Goal: Information Seeking & Learning: Learn about a topic

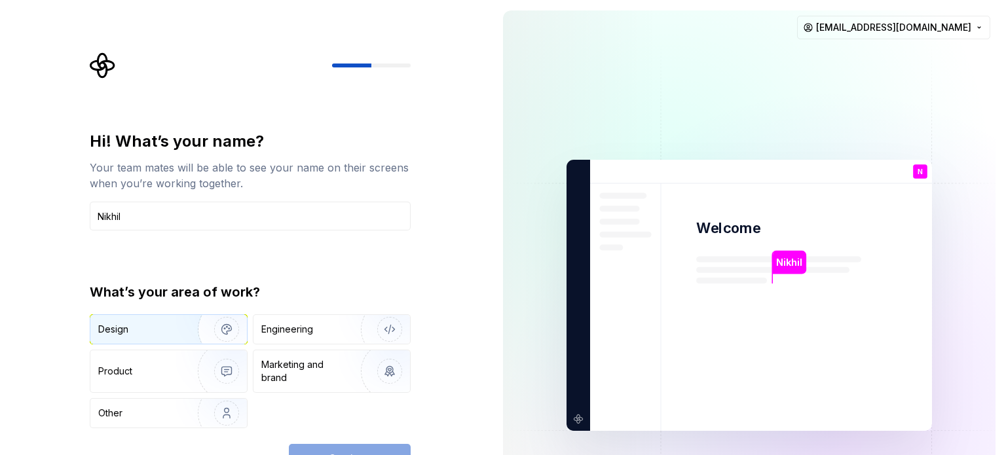
type input "Nikhil"
click at [122, 331] on div "Design" at bounding box center [113, 329] width 30 height 13
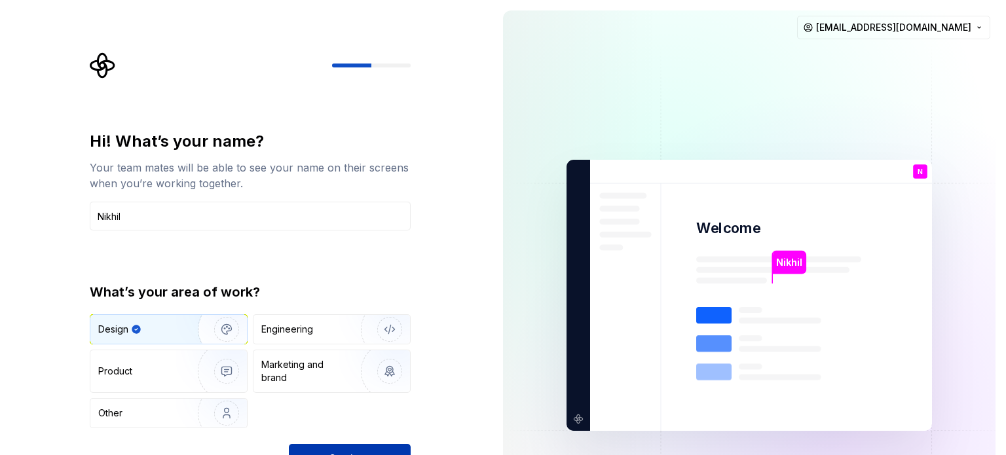
click at [337, 447] on button "Continue" at bounding box center [350, 458] width 122 height 29
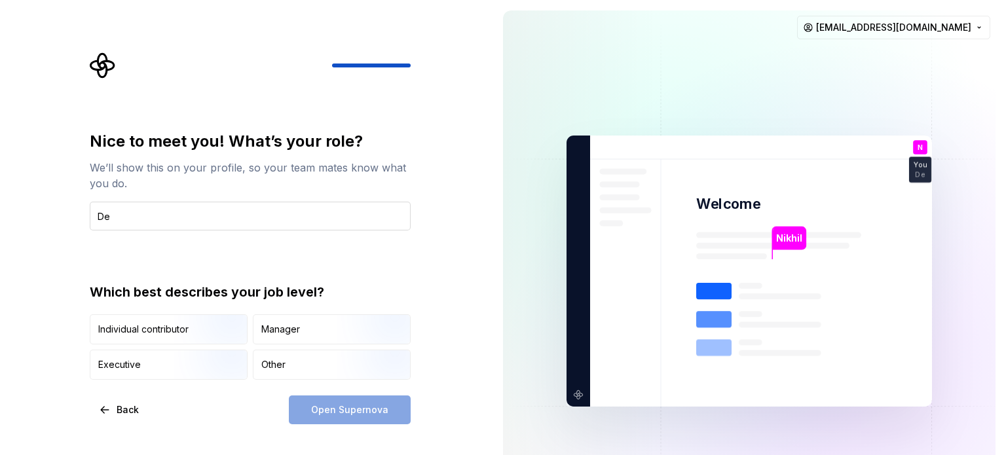
type input "D"
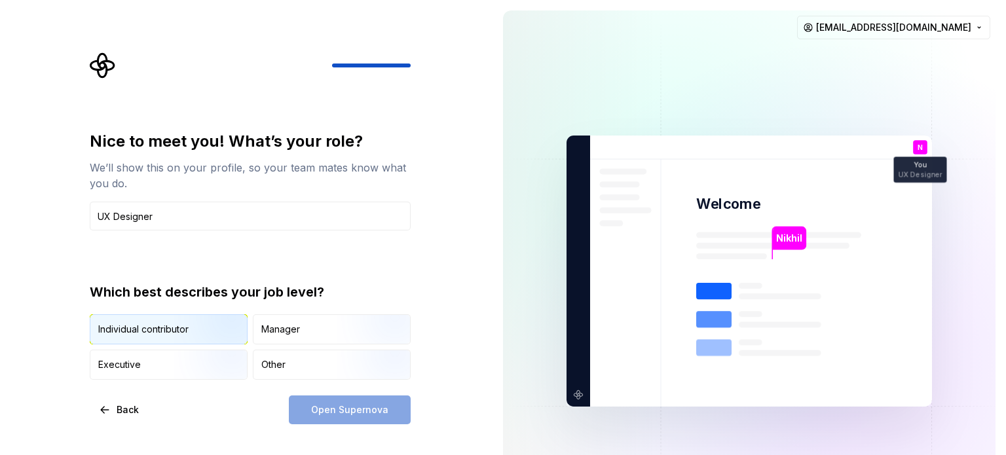
type input "UX Designer"
click at [203, 318] on img "button" at bounding box center [216, 346] width 84 height 88
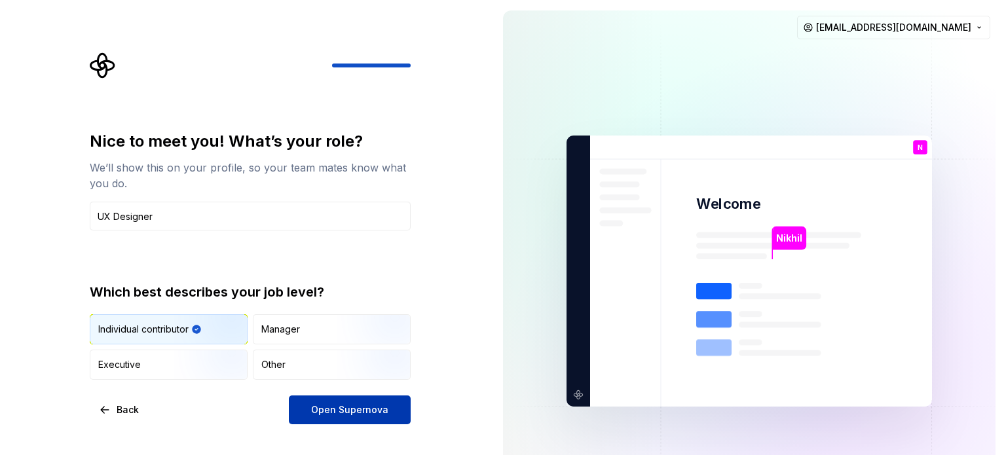
click at [351, 405] on span "Open Supernova" at bounding box center [349, 409] width 77 height 13
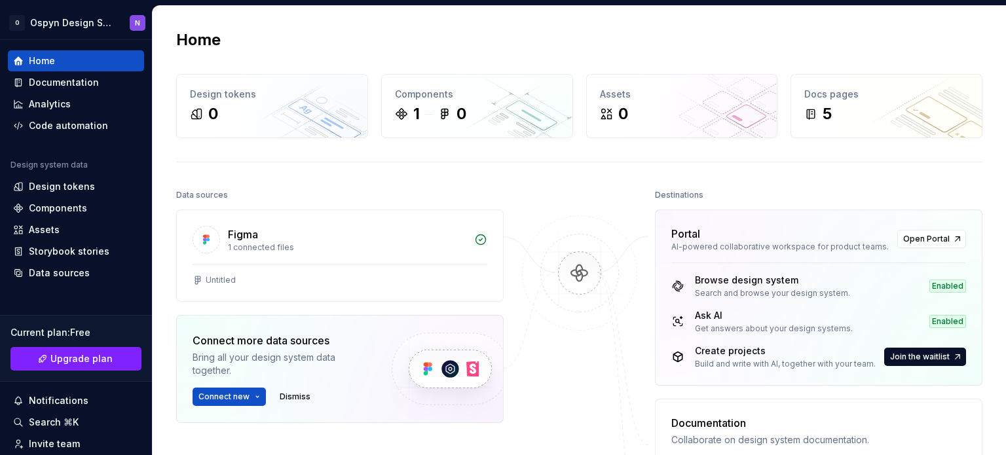
click at [297, 146] on div "Home Design tokens 0 Components 1 0 Assets 0 Docs pages 5 Data sources Figma 1 …" at bounding box center [579, 355] width 853 height 699
click at [84, 199] on div "Components" at bounding box center [76, 208] width 136 height 21
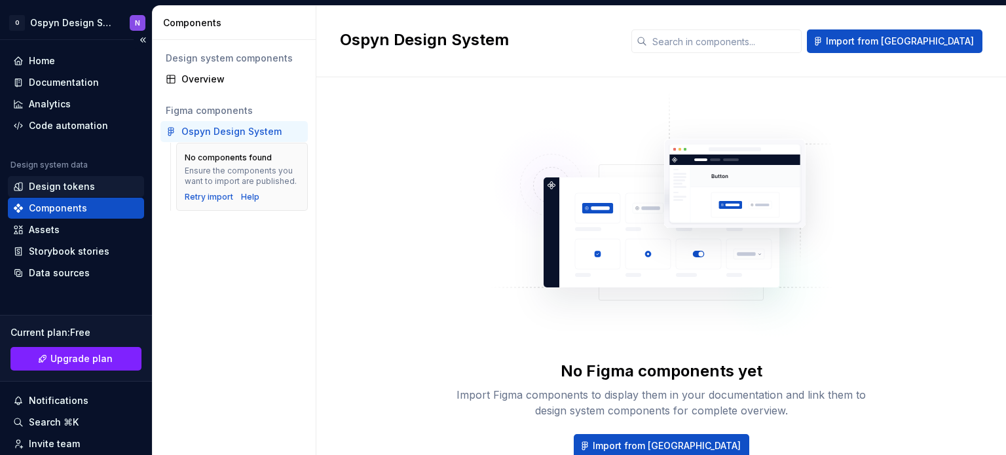
click at [69, 187] on div "Design tokens" at bounding box center [62, 186] width 66 height 13
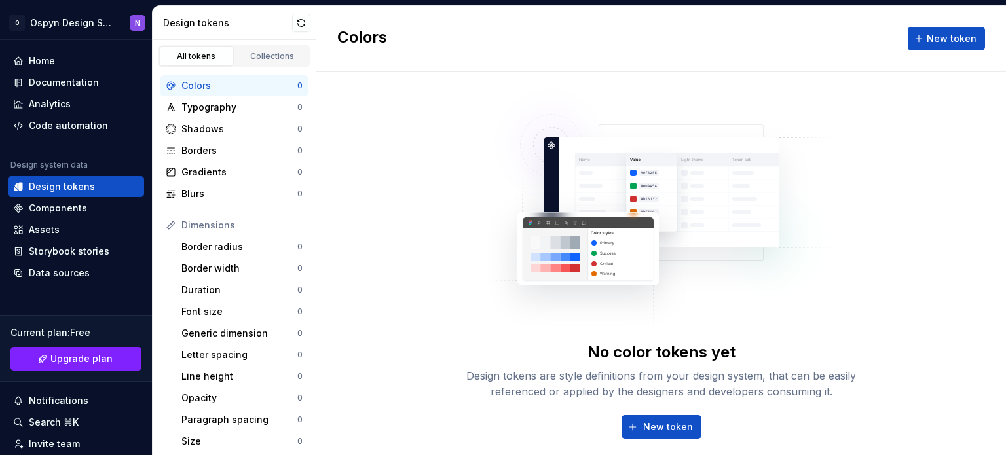
click at [228, 88] on div "Colors" at bounding box center [239, 85] width 116 height 13
click at [243, 101] on div "Typography" at bounding box center [239, 107] width 116 height 13
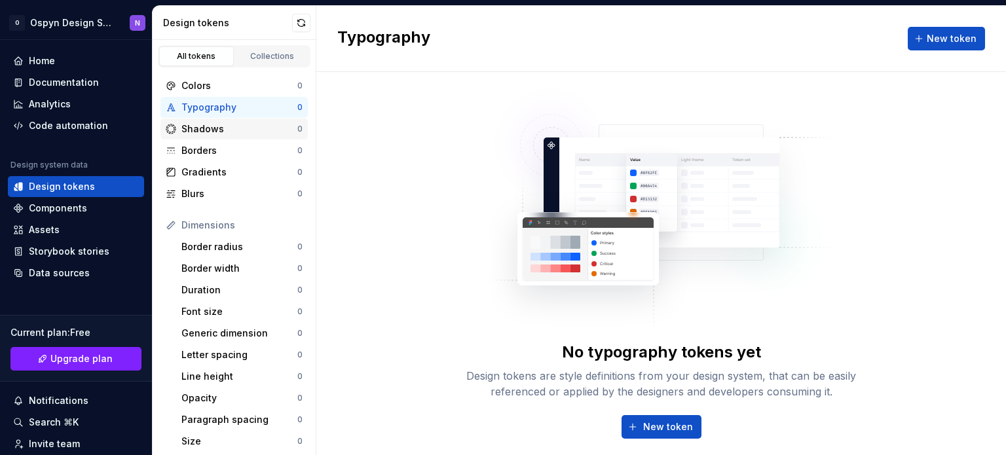
click at [215, 120] on div "Shadows 0" at bounding box center [233, 129] width 147 height 21
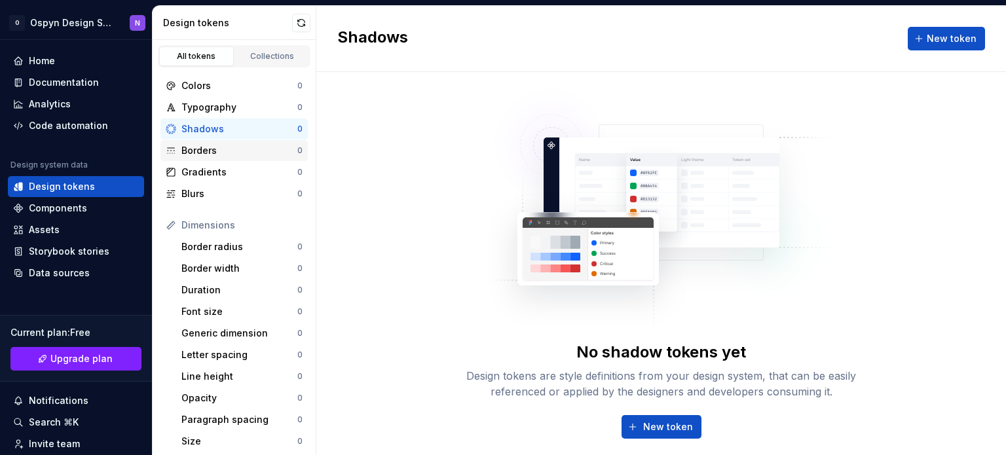
click at [215, 145] on div "Borders" at bounding box center [239, 150] width 116 height 13
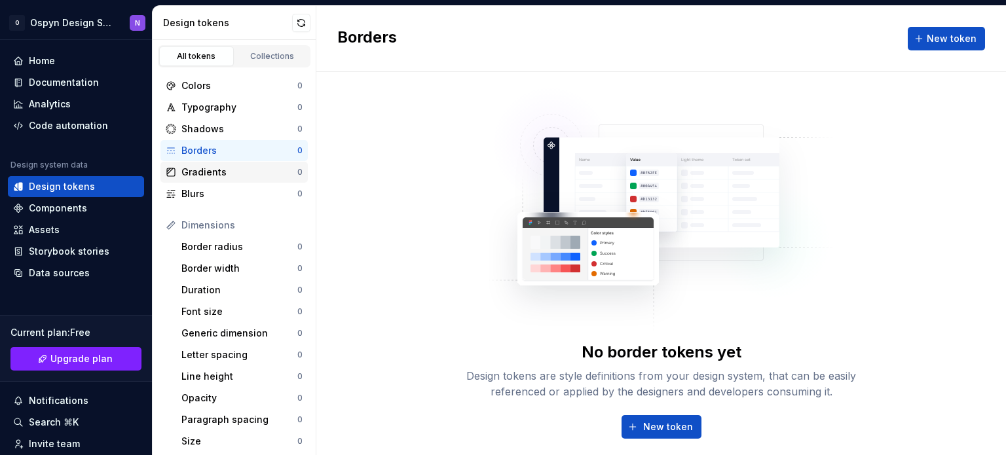
click at [215, 166] on div "Gradients" at bounding box center [239, 172] width 116 height 13
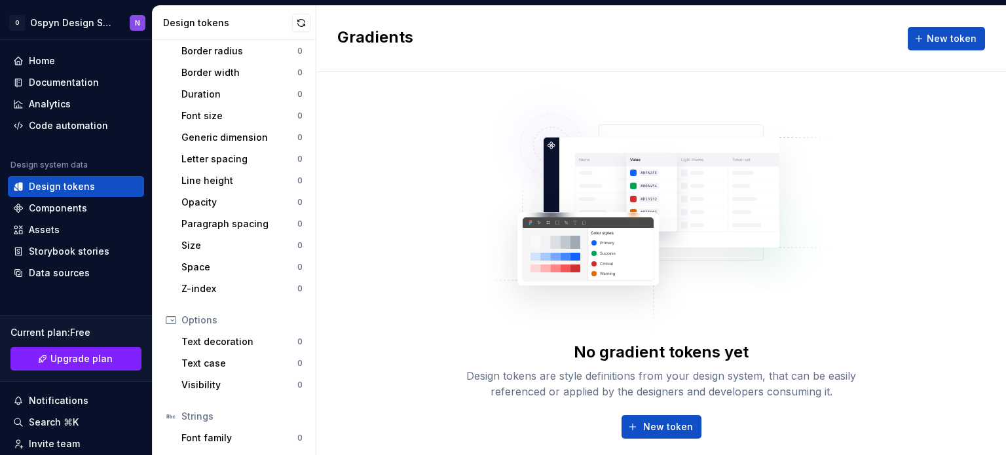
scroll to position [201, 0]
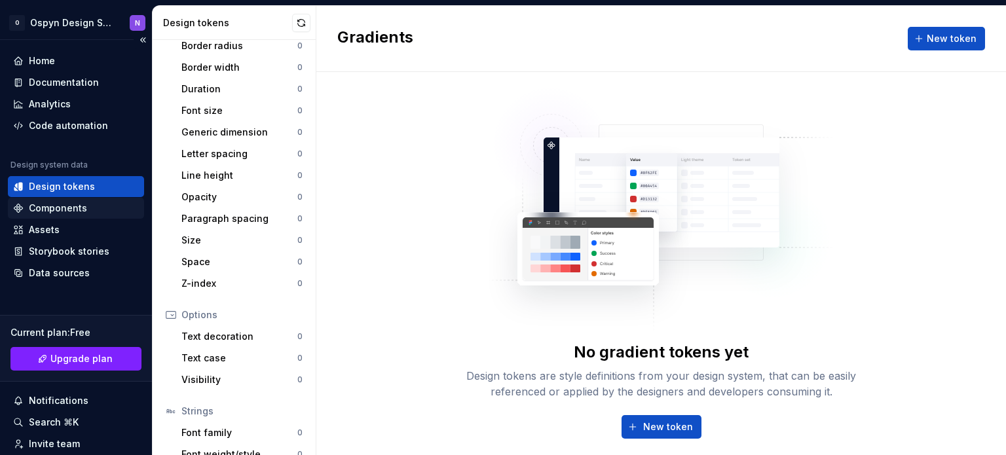
click at [71, 213] on div "Components" at bounding box center [58, 208] width 58 height 13
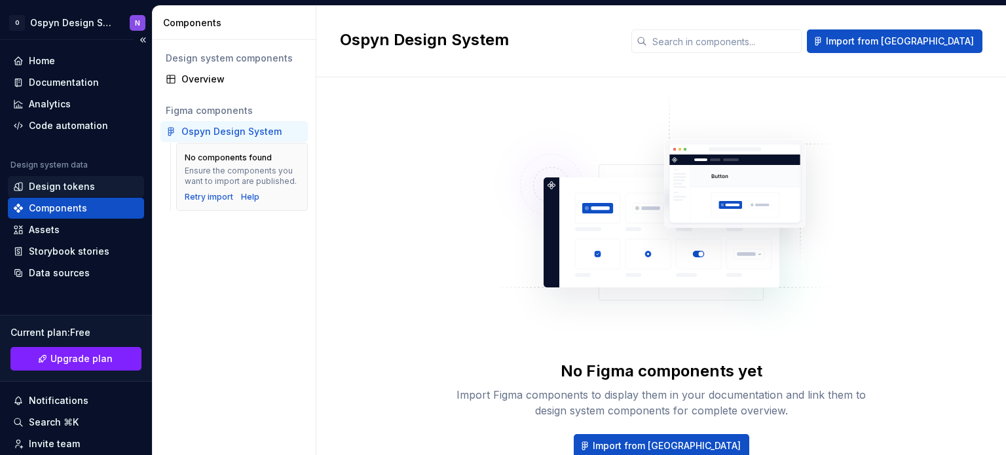
click at [43, 191] on div "Design tokens" at bounding box center [62, 186] width 66 height 13
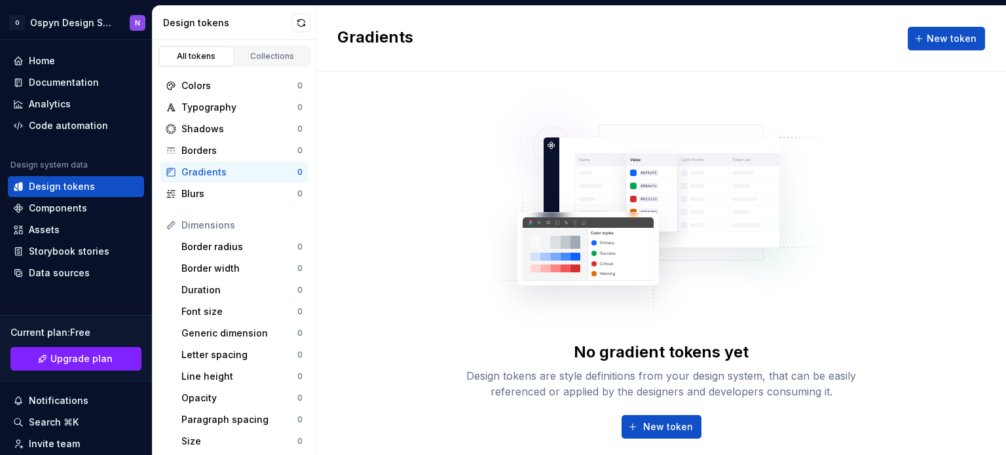
click at [368, 68] on div "Gradients New token" at bounding box center [660, 39] width 689 height 66
click at [134, 31] on button "Collapse sidebar" at bounding box center [143, 40] width 18 height 18
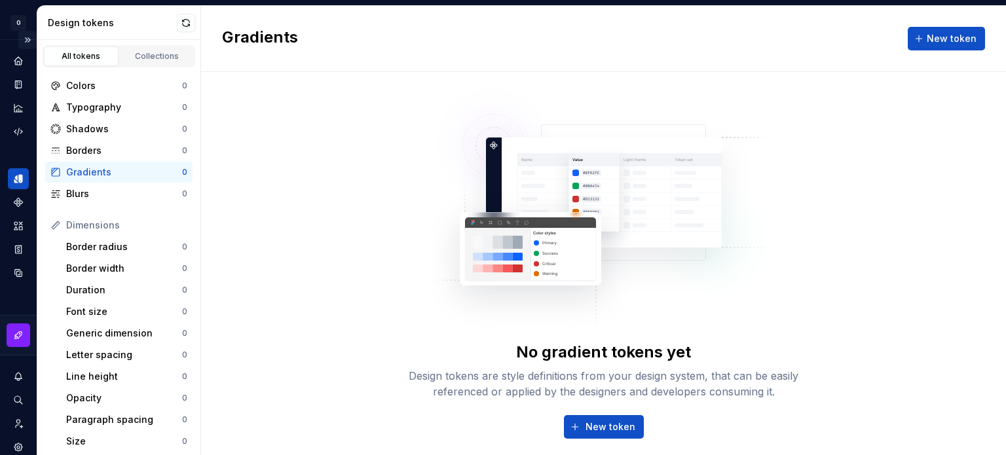
click at [18, 41] on button "Expand sidebar" at bounding box center [27, 40] width 18 height 18
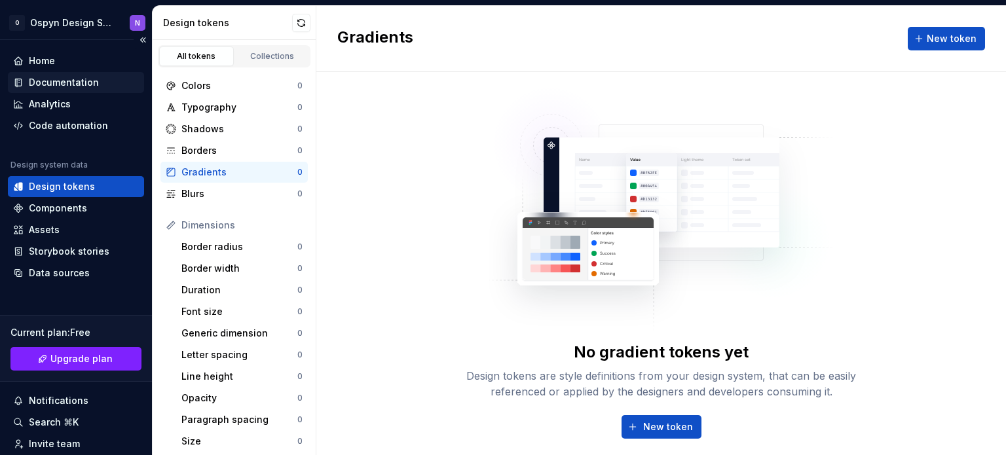
click at [41, 78] on div "Documentation" at bounding box center [64, 82] width 70 height 13
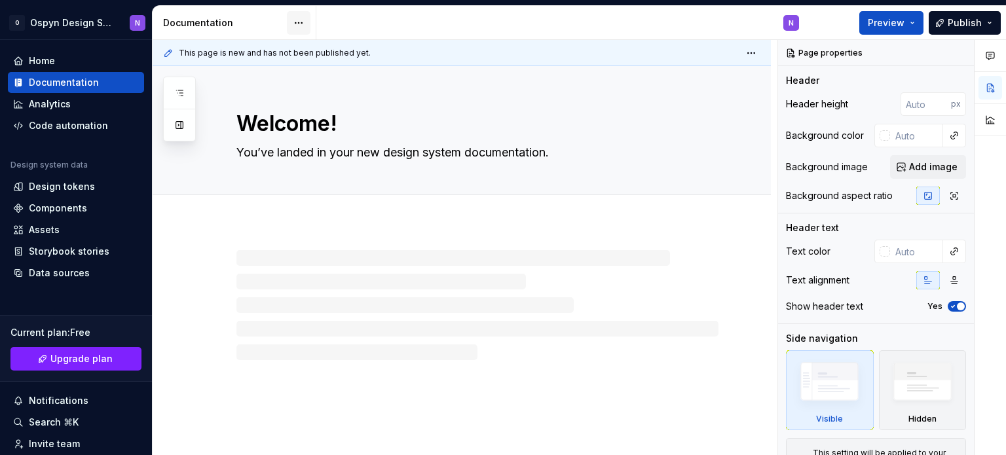
click at [304, 24] on html "O Ospyn Design System N Home Documentation Analytics Code automation Design sys…" at bounding box center [503, 227] width 1006 height 455
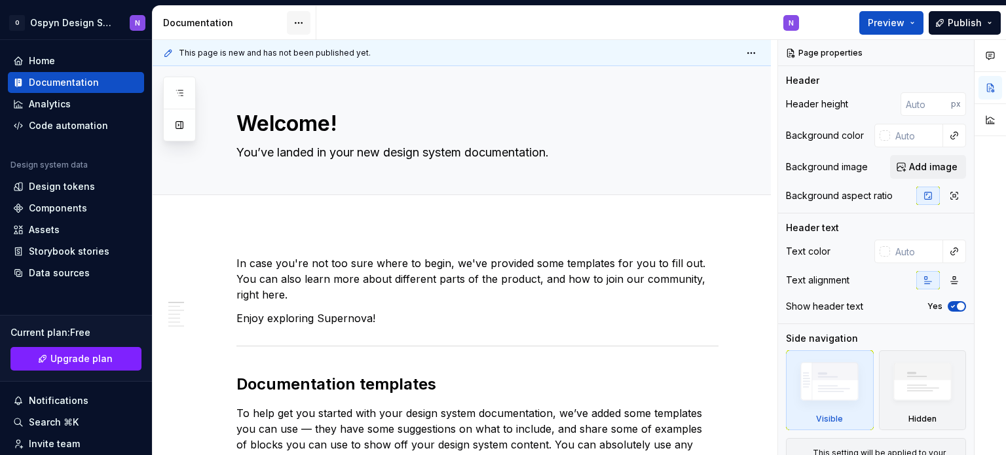
click at [304, 24] on html "O Ospyn Design System N Home Documentation Analytics Code automation Design sys…" at bounding box center [503, 227] width 1006 height 455
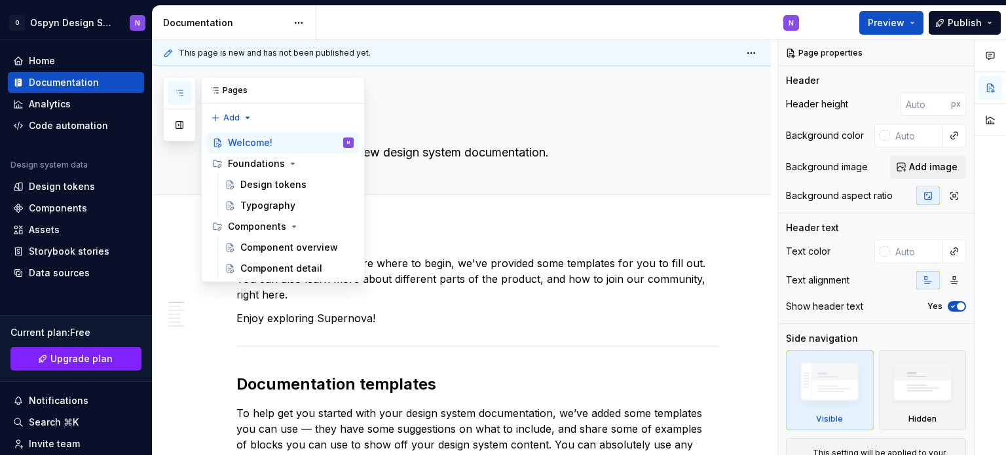
click at [172, 98] on button "button" at bounding box center [180, 93] width 24 height 24
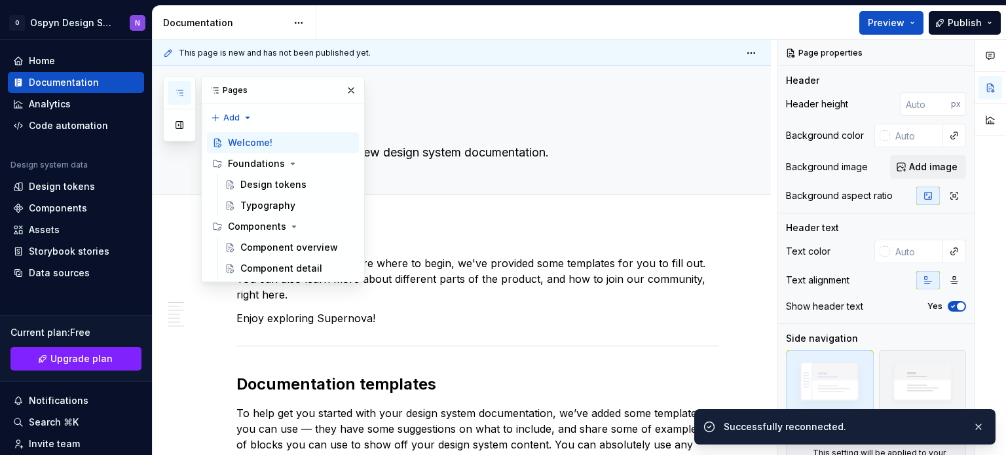
type textarea "*"
